Goal: Transaction & Acquisition: Purchase product/service

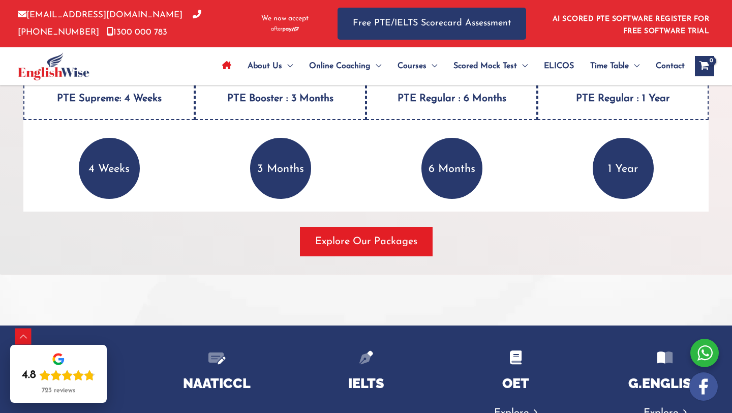
scroll to position [1457, 0]
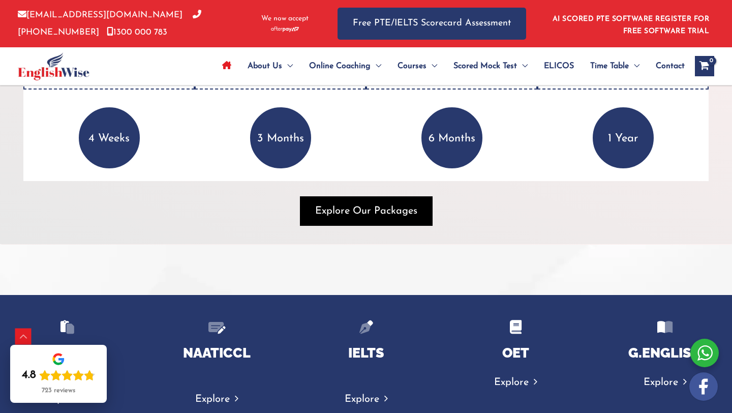
click at [371, 208] on span "Explore Our Packages" at bounding box center [366, 211] width 102 height 14
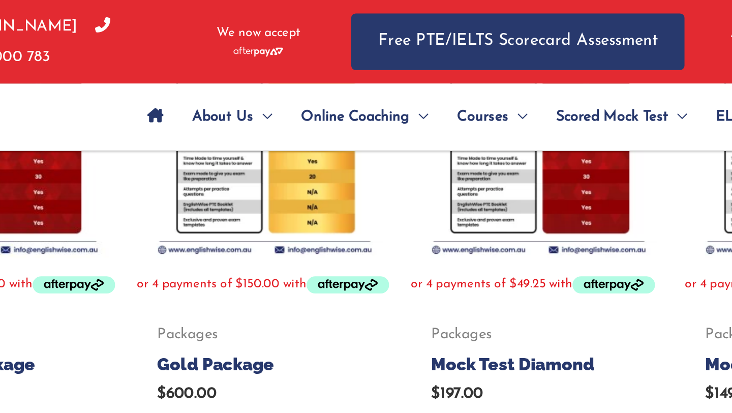
scroll to position [243, 0]
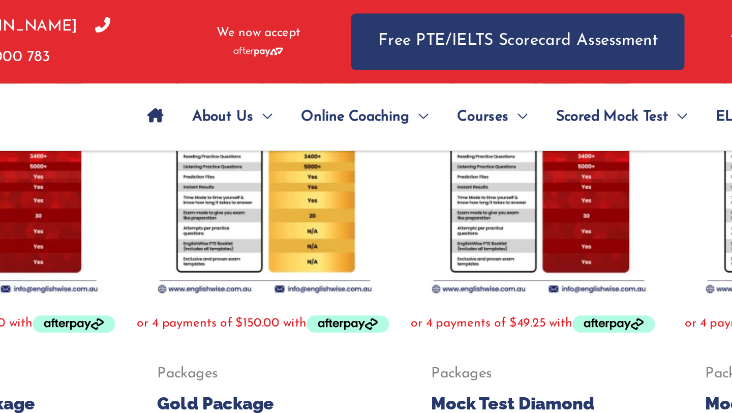
click at [427, 119] on img at bounding box center [443, 95] width 145 height 145
